Goal: Use online tool/utility: Utilize a website feature to perform a specific function

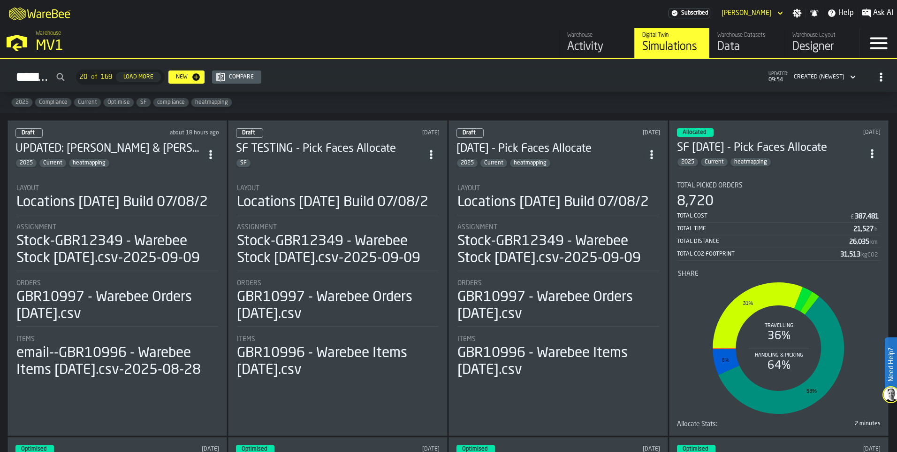
click at [149, 177] on li "Layout Locations 2024-07-15 Build 07/08/2 Assignment Stock-GBR12349 - Warebee S…" at bounding box center [117, 277] width 204 height 203
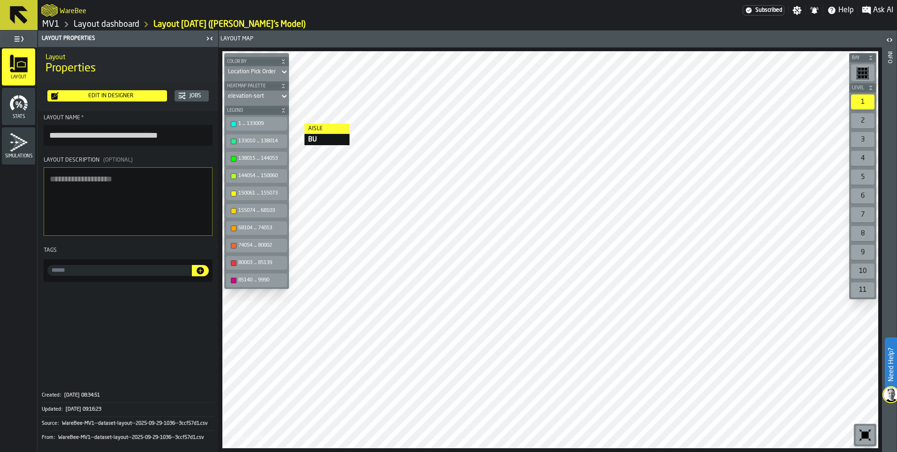
click at [92, 26] on link "Layout dashboard" at bounding box center [107, 24] width 66 height 10
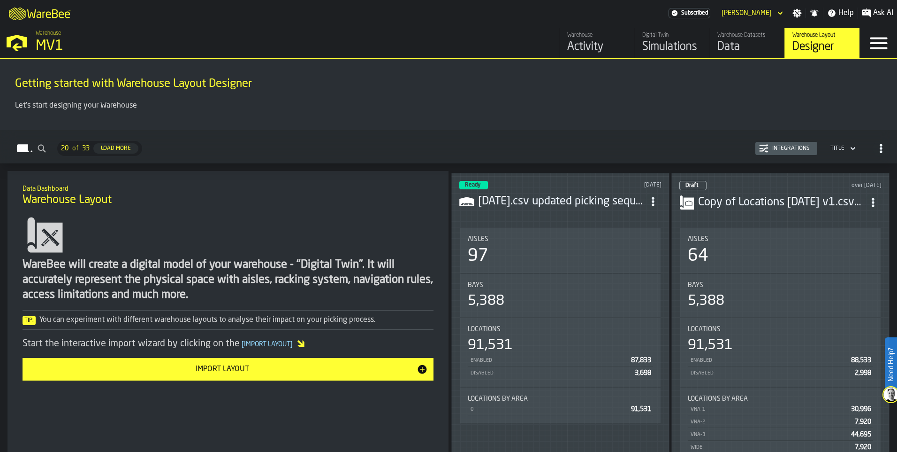
click at [662, 43] on div "Simulations" at bounding box center [673, 46] width 60 height 15
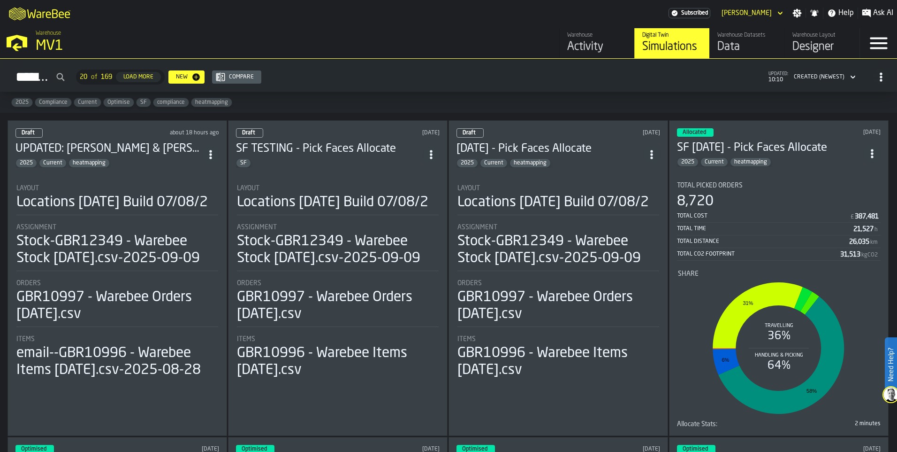
click at [181, 165] on div "2025 Current heatmapping" at bounding box center [108, 162] width 187 height 9
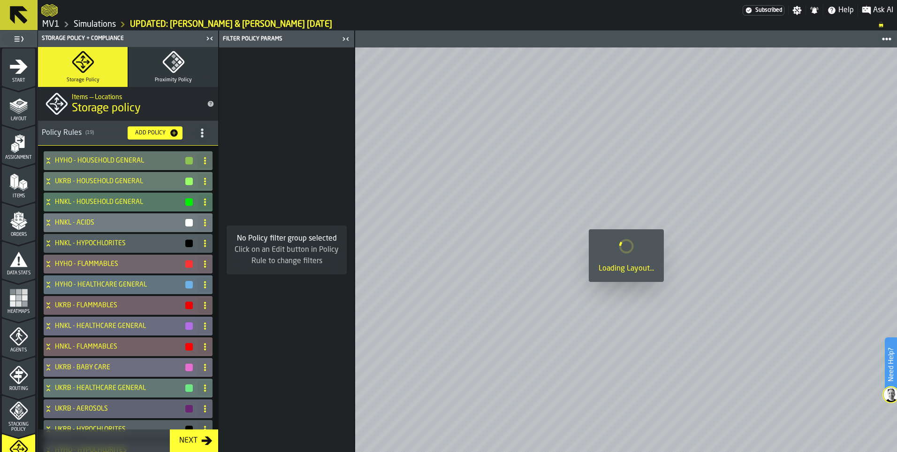
click at [15, 108] on polygon "menu Layout" at bounding box center [18, 107] width 18 height 6
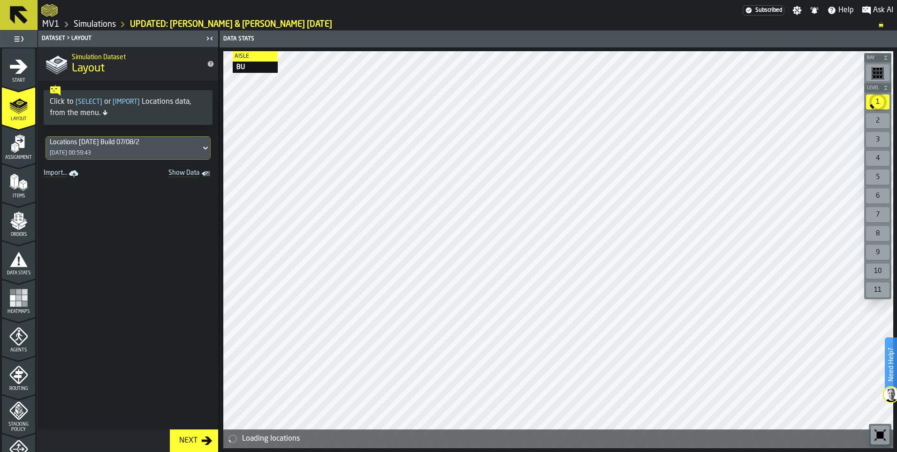
click at [201, 148] on icon at bounding box center [205, 147] width 9 height 11
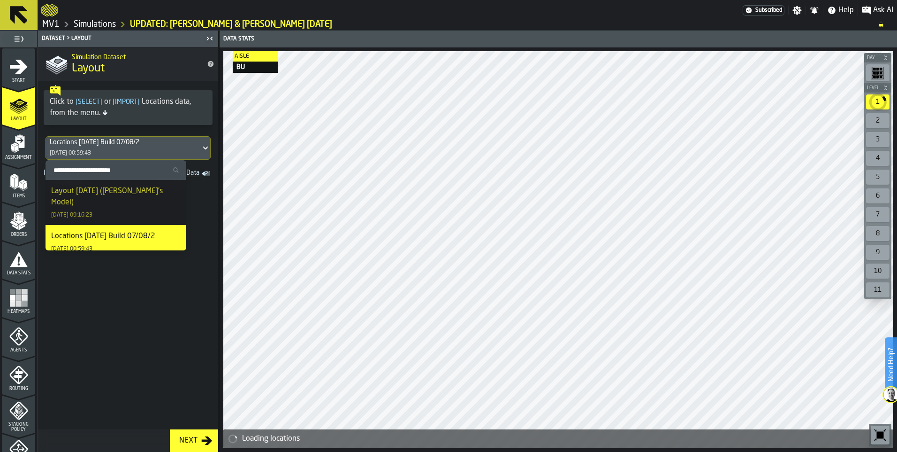
click at [123, 191] on div "Layout [DATE] ([PERSON_NAME]'s Model)" at bounding box center [116, 196] width 130 height 23
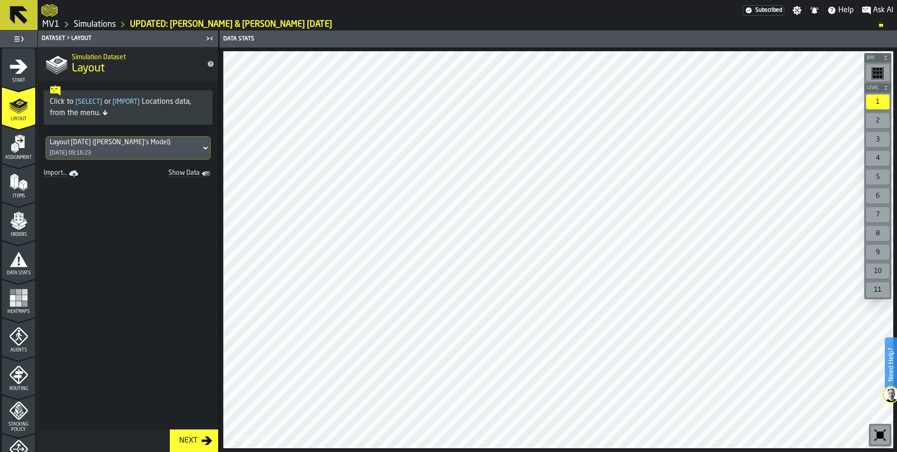
click at [198, 434] on button "Next" at bounding box center [194, 440] width 48 height 23
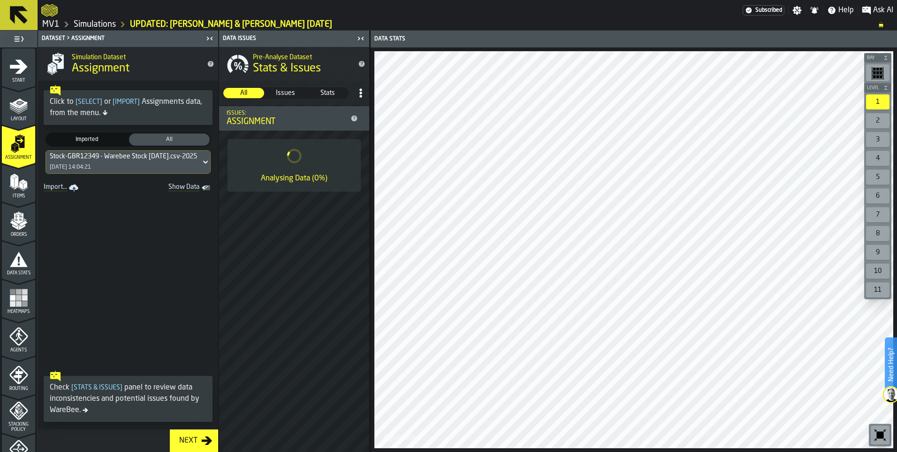
click at [15, 108] on polygon "menu Layout" at bounding box center [18, 107] width 18 height 6
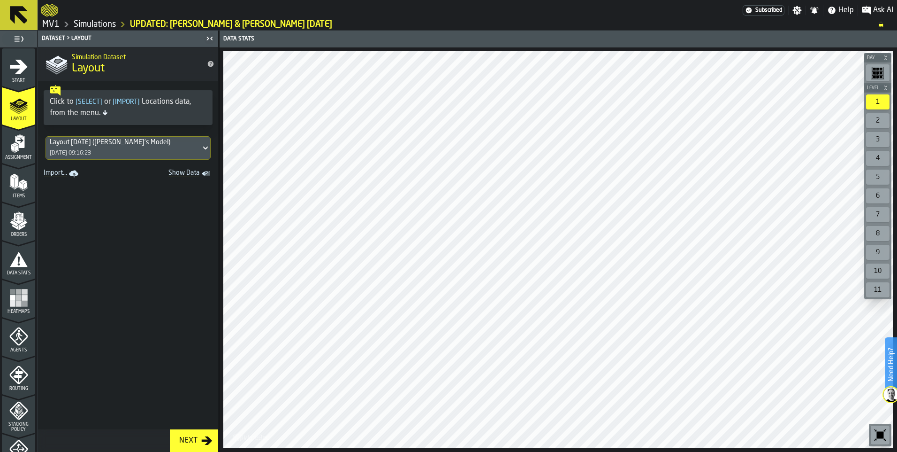
click at [24, 152] on icon "menu Assignment" at bounding box center [18, 143] width 19 height 19
